Goal: Information Seeking & Learning: Learn about a topic

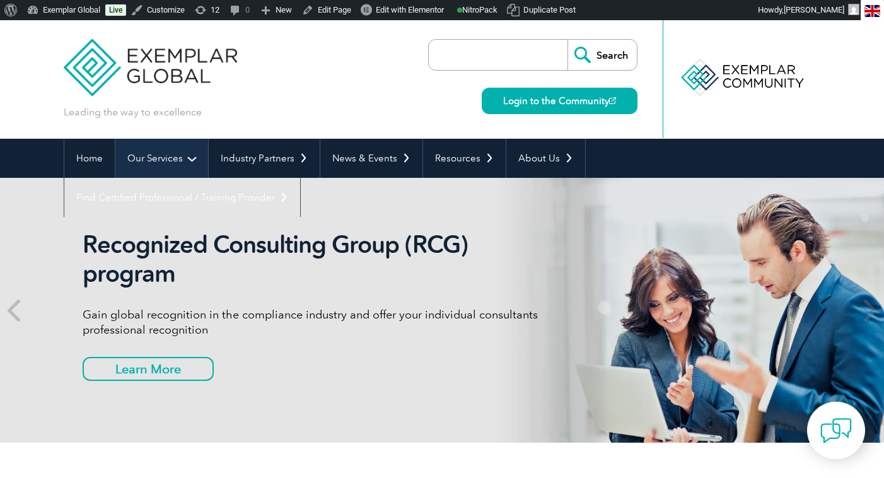
scroll to position [40, 0]
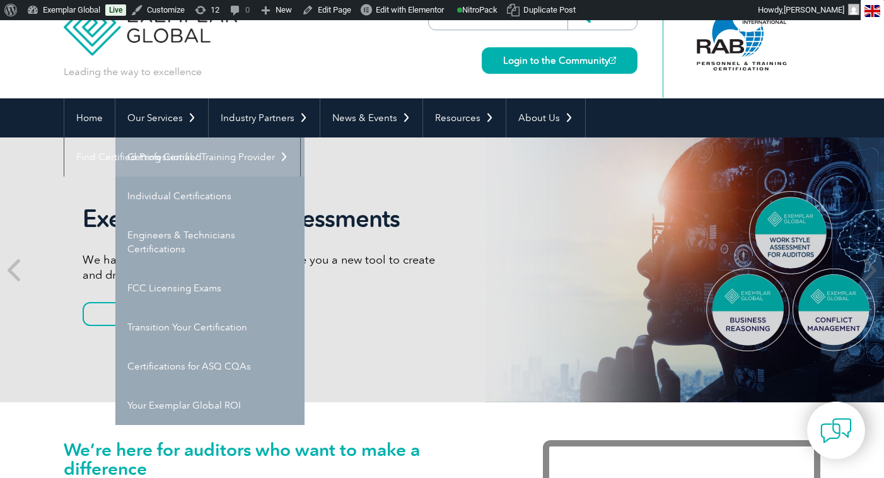
click at [179, 147] on link "Getting Certified" at bounding box center [209, 156] width 189 height 39
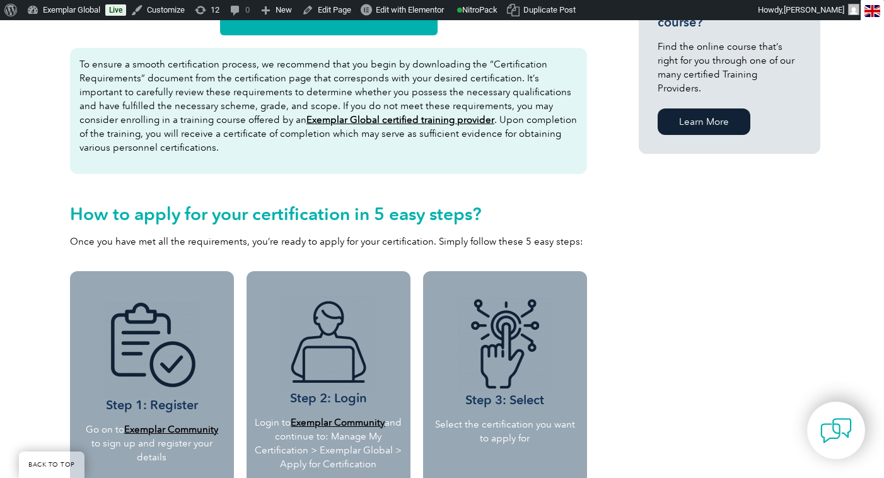
scroll to position [1182, 0]
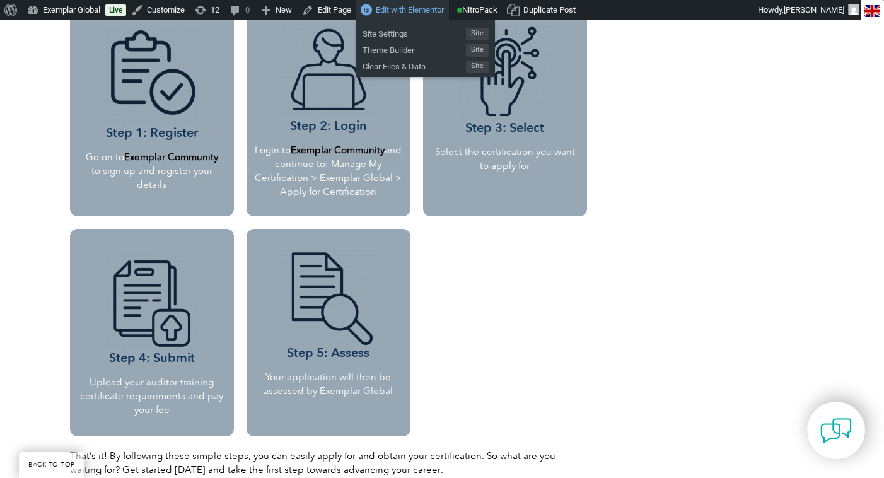
click at [395, 9] on span "Edit with Elementor" at bounding box center [410, 9] width 68 height 9
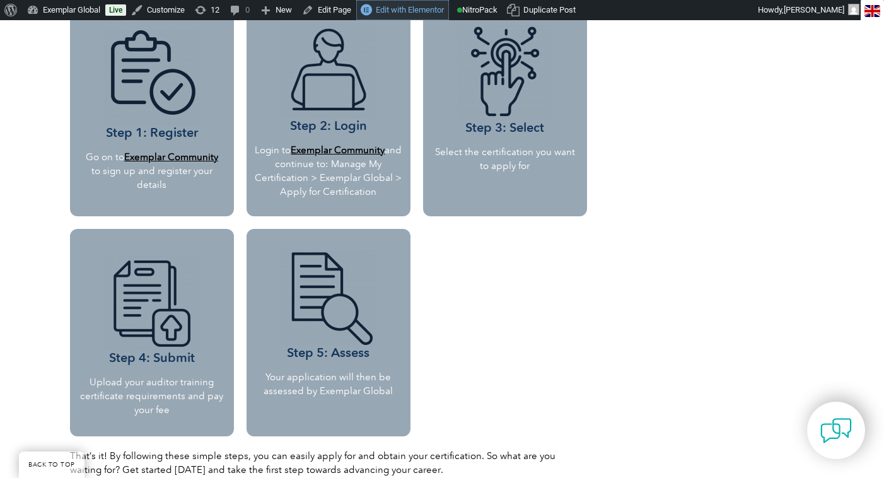
scroll to position [0, 0]
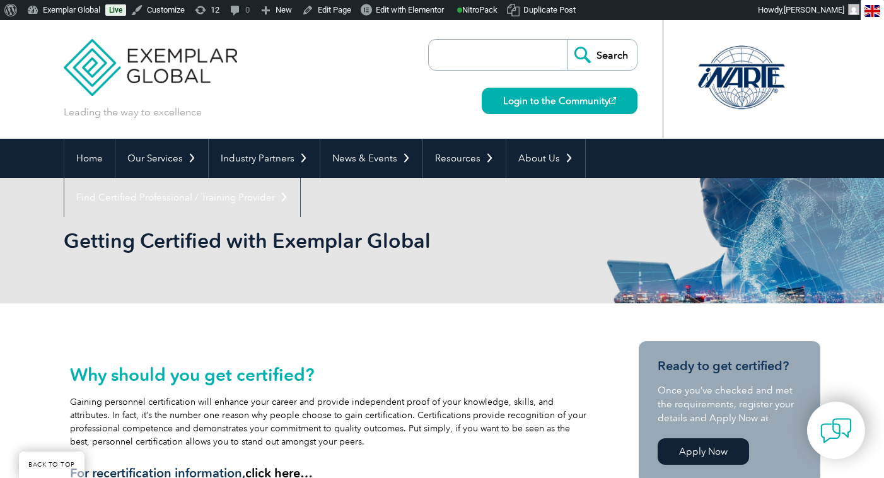
scroll to position [1182, 0]
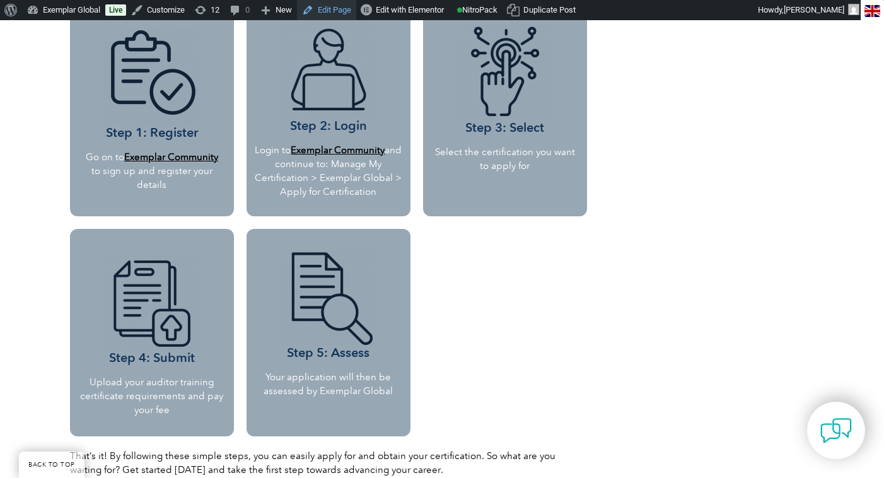
click at [332, 13] on link "Edit Page" at bounding box center [326, 10] width 59 height 20
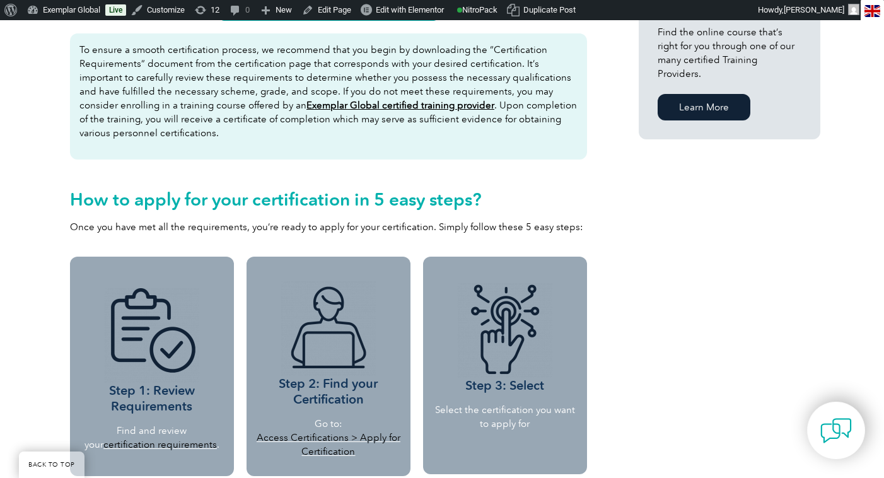
scroll to position [924, 0]
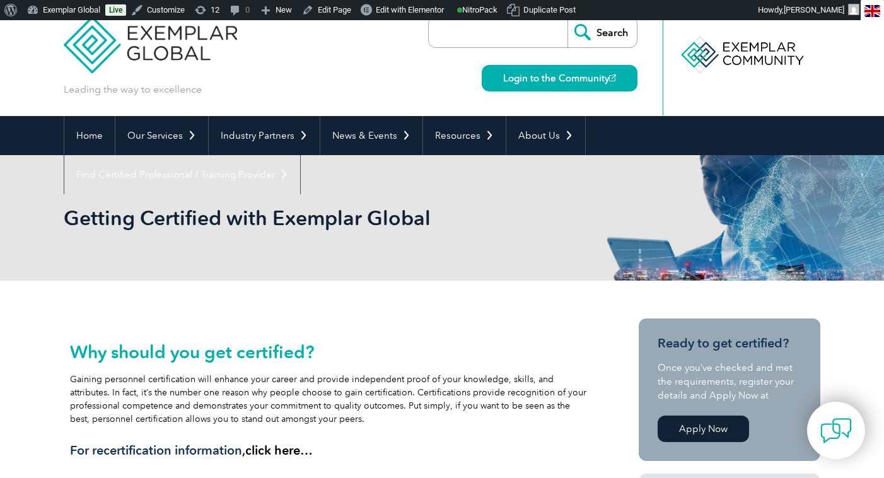
scroll to position [20, 0]
